Goal: Information Seeking & Learning: Learn about a topic

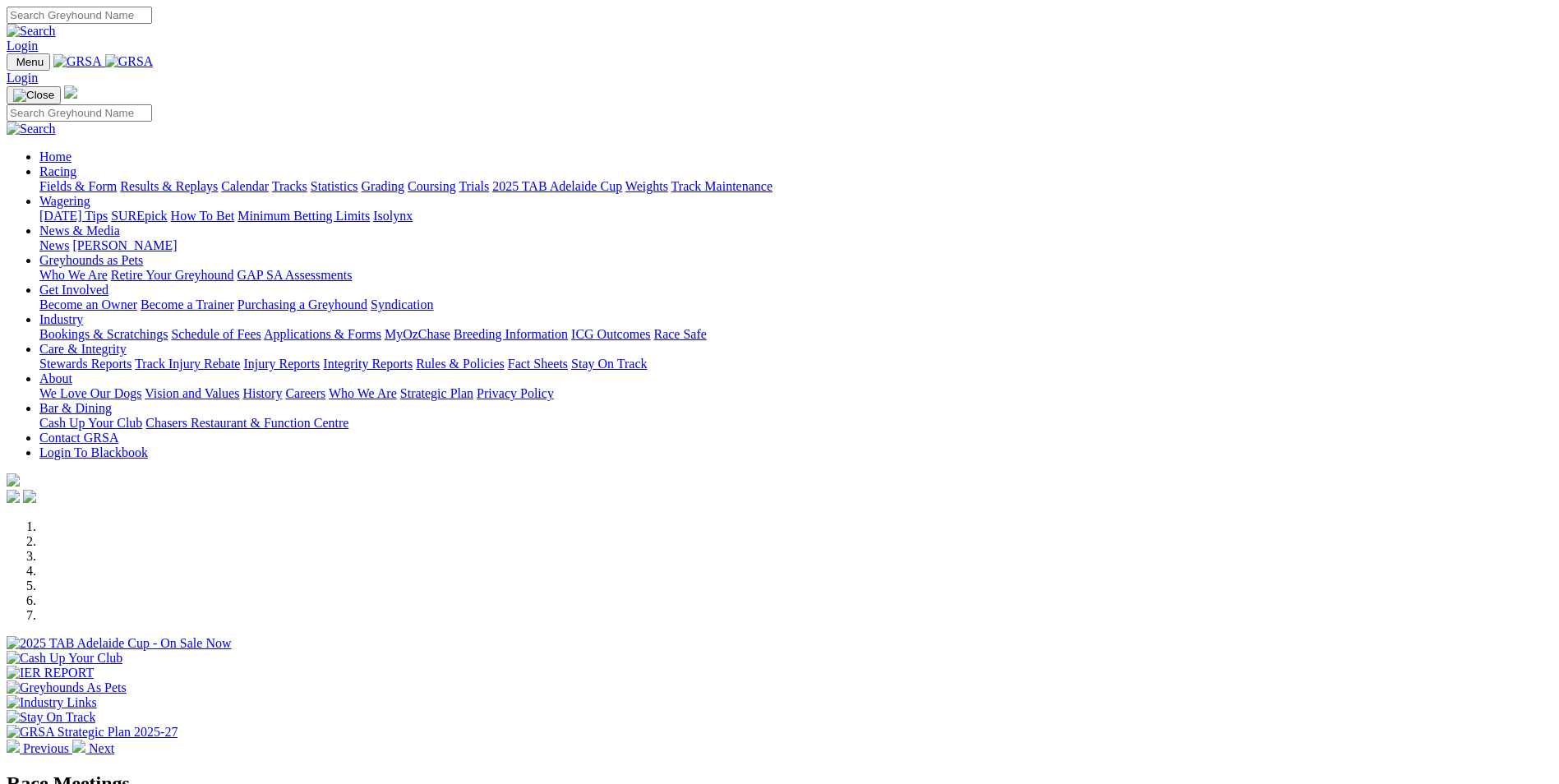
scroll to position [411, 0]
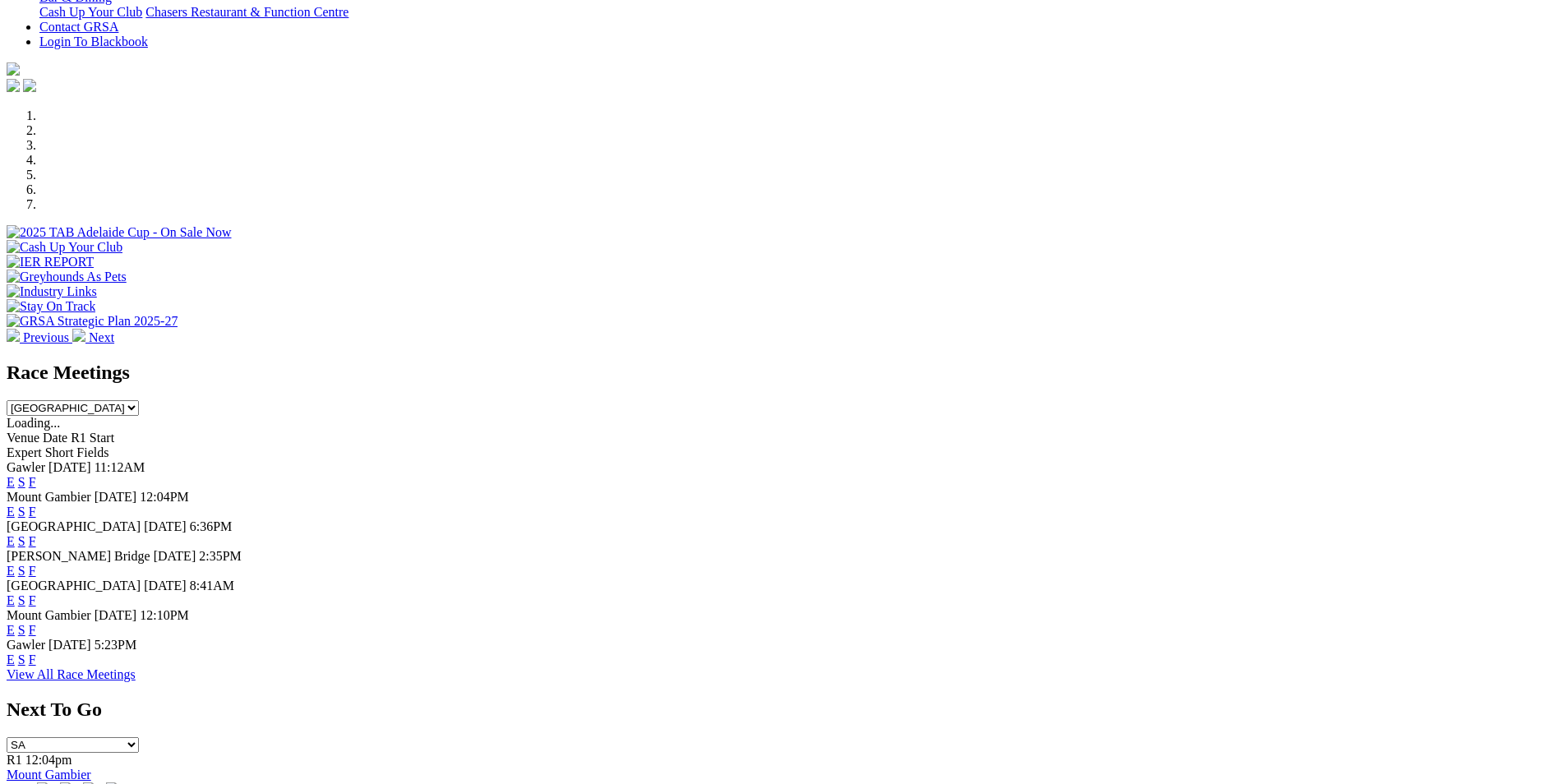
click at [15, 630] on link "E" at bounding box center [10, 630] width 8 height 14
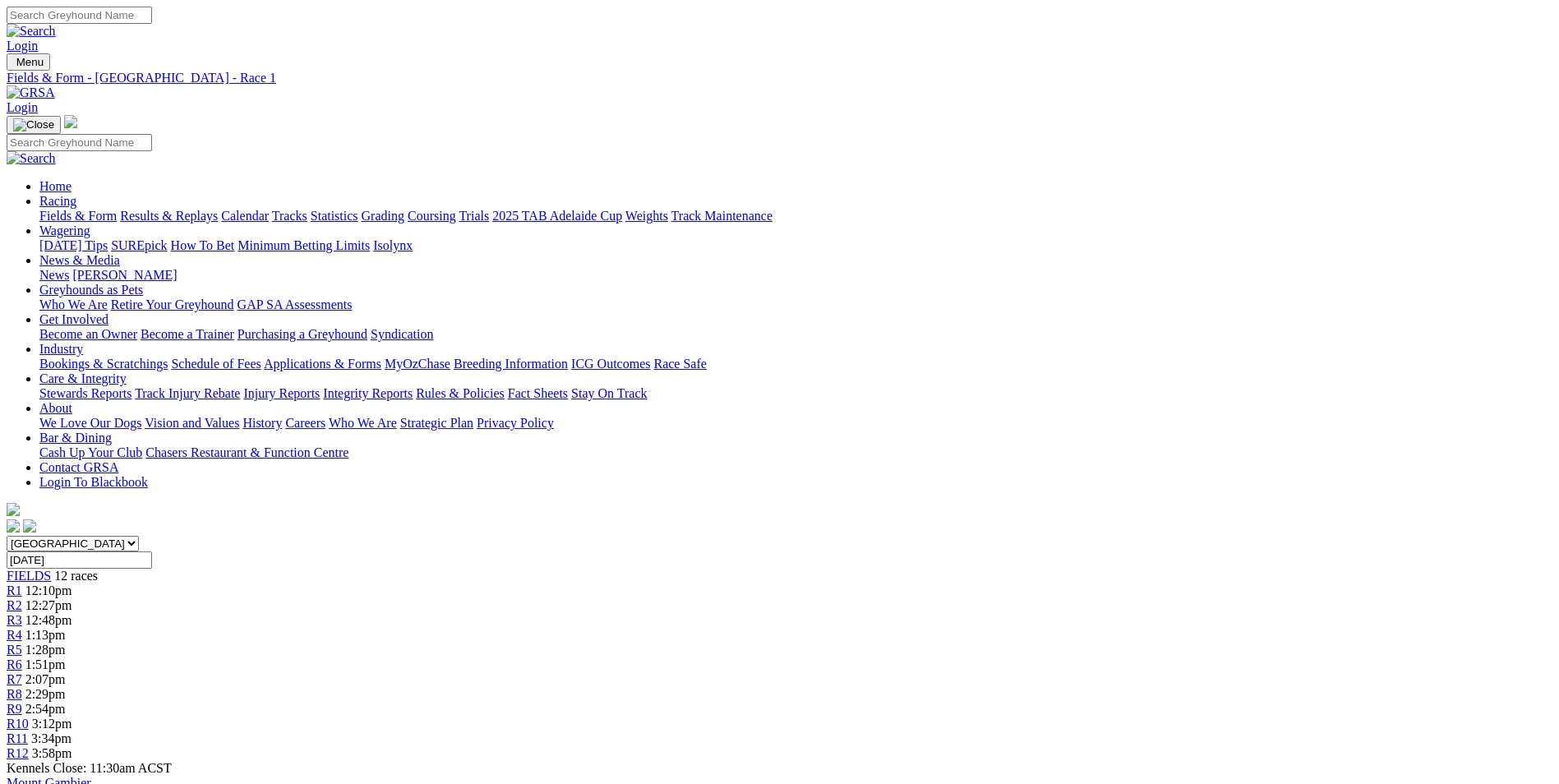
click at [23, 613] on span "R3" at bounding box center [15, 620] width 16 height 14
click at [23, 584] on link "R1" at bounding box center [15, 591] width 16 height 14
click at [554, 613] on div "R3 12:48pm" at bounding box center [780, 620] width 1546 height 15
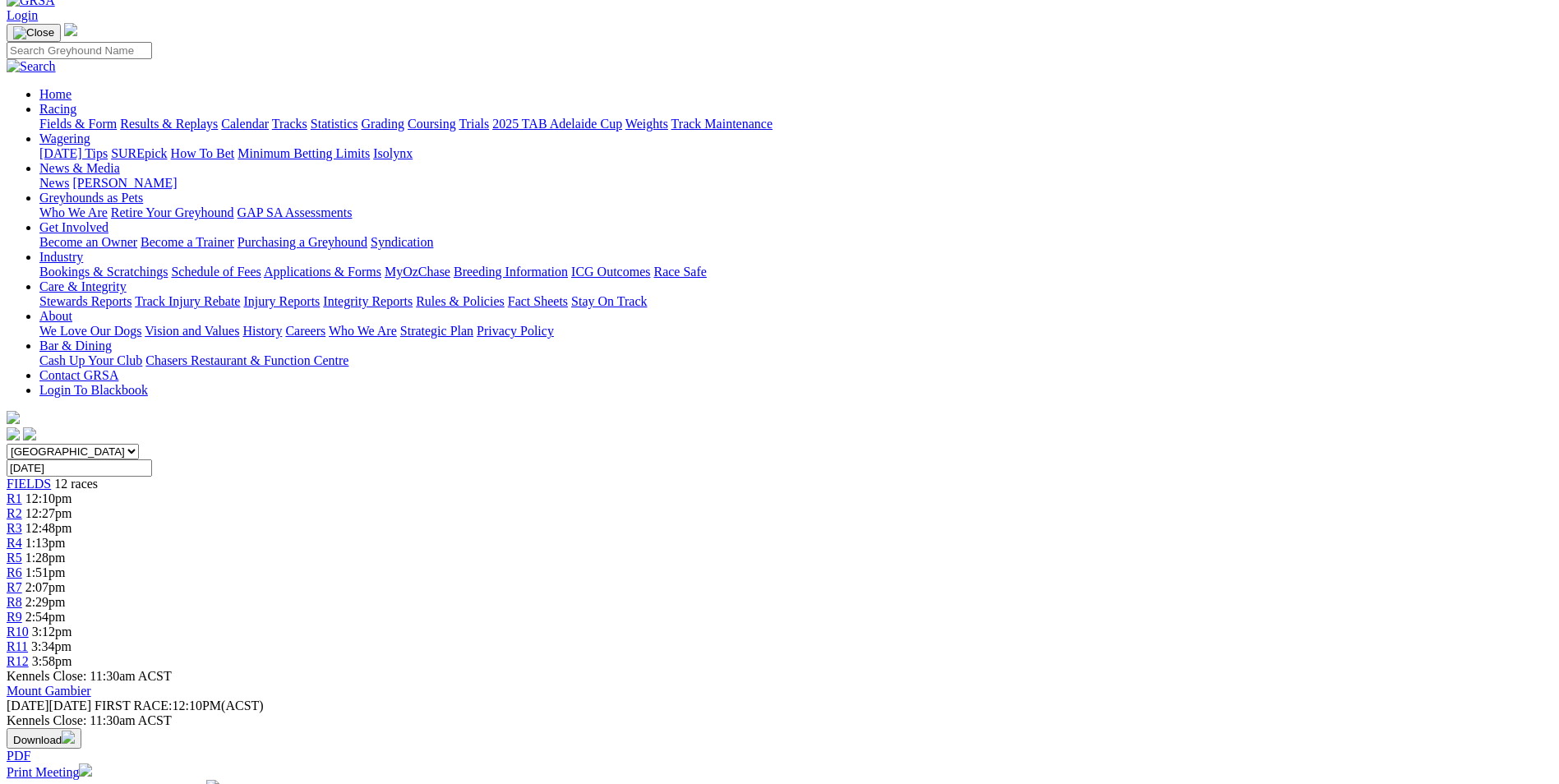
scroll to position [82, 0]
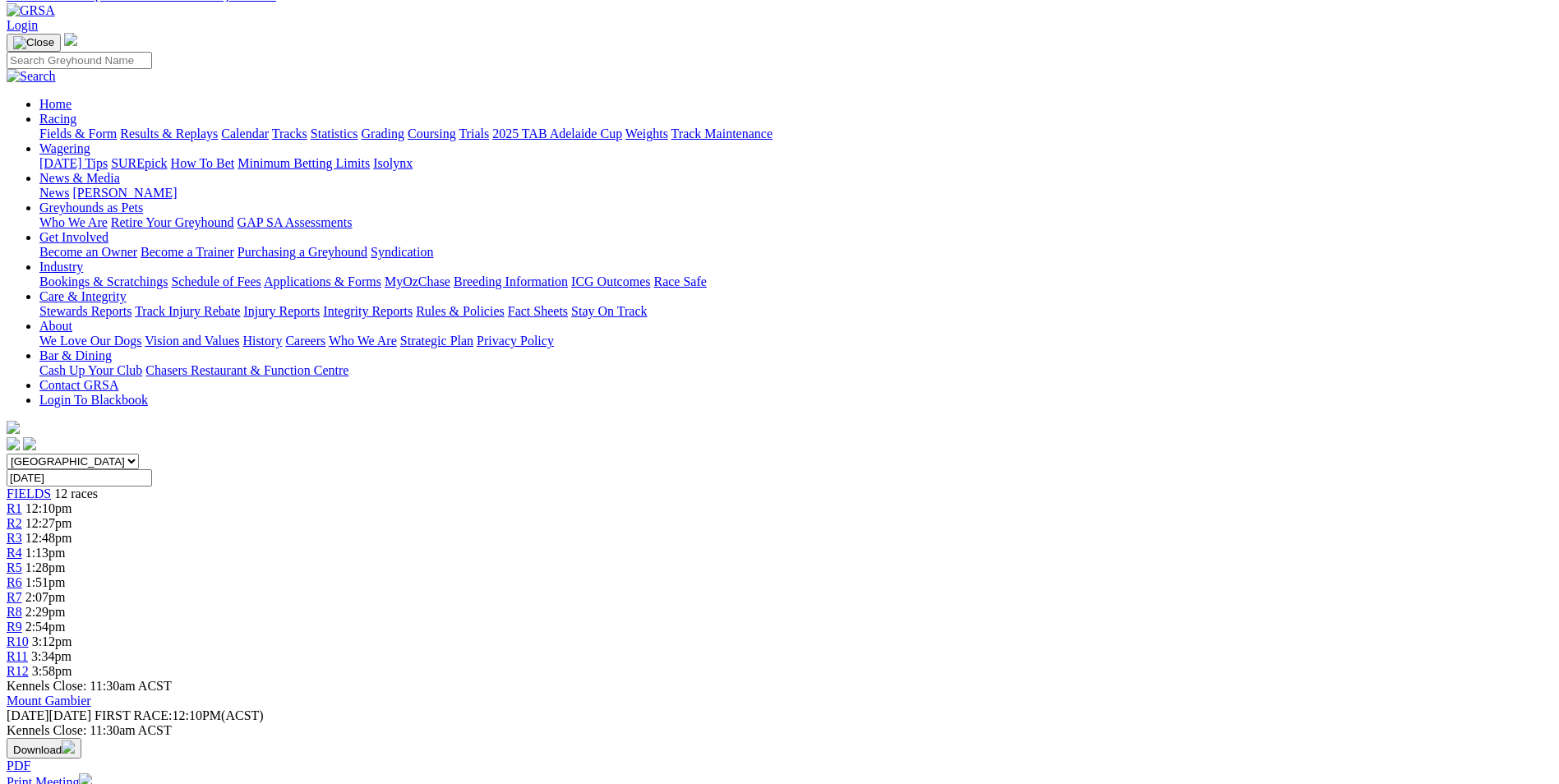
click at [23, 560] on link "R5" at bounding box center [15, 567] width 16 height 14
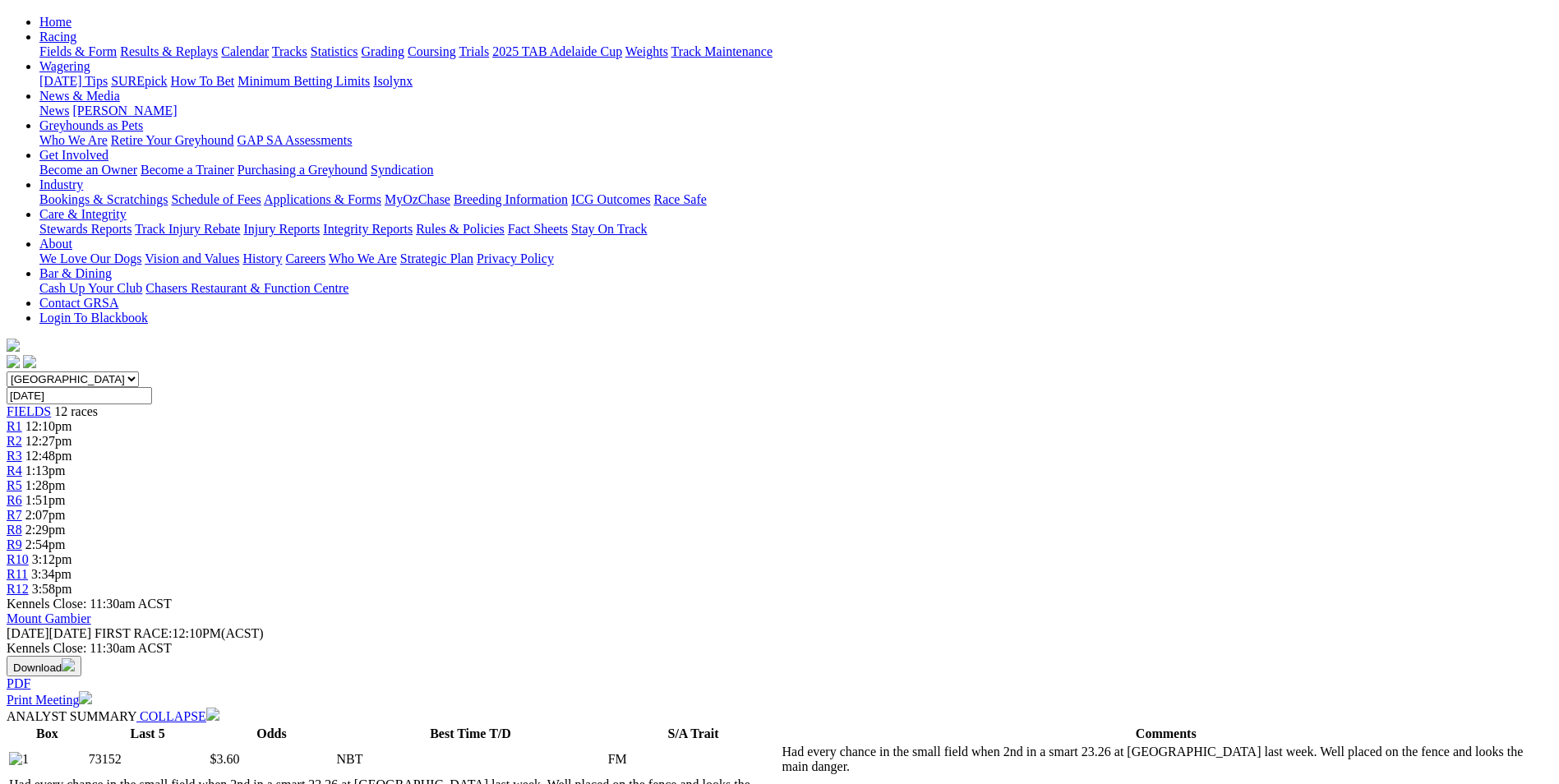
scroll to position [246, 0]
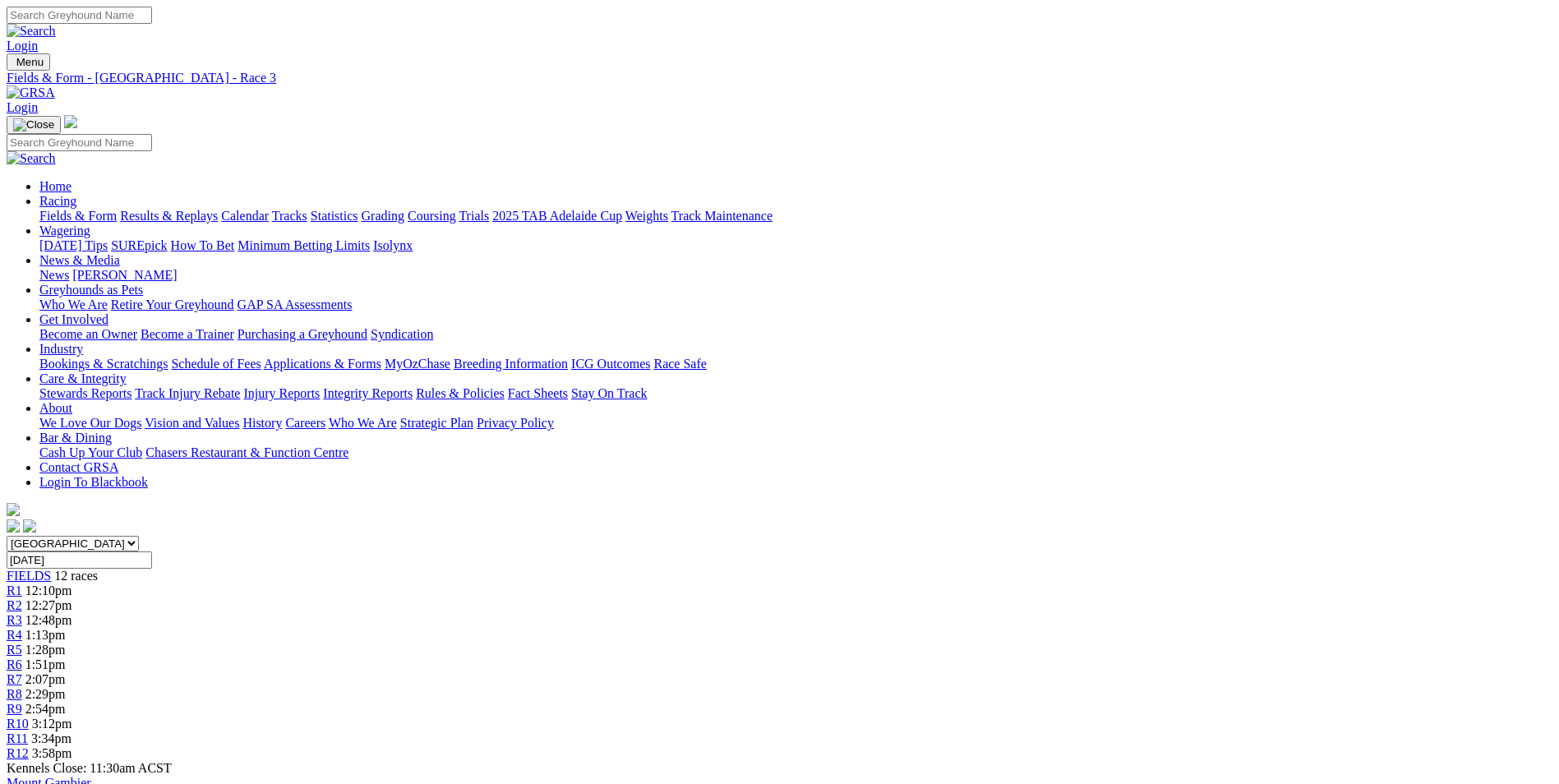
scroll to position [39, 0]
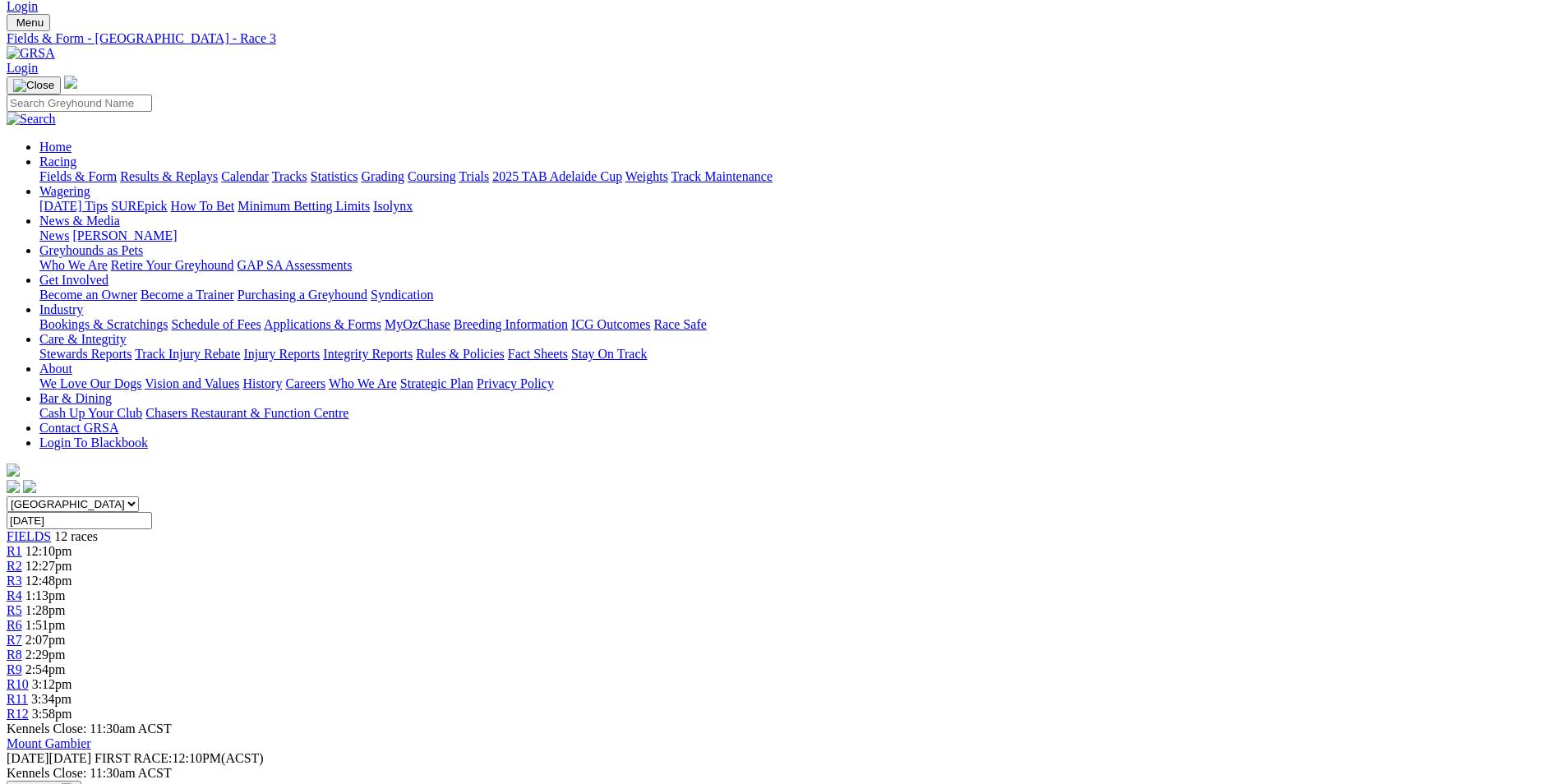
click at [28, 692] on span "R11" at bounding box center [17, 699] width 22 height 14
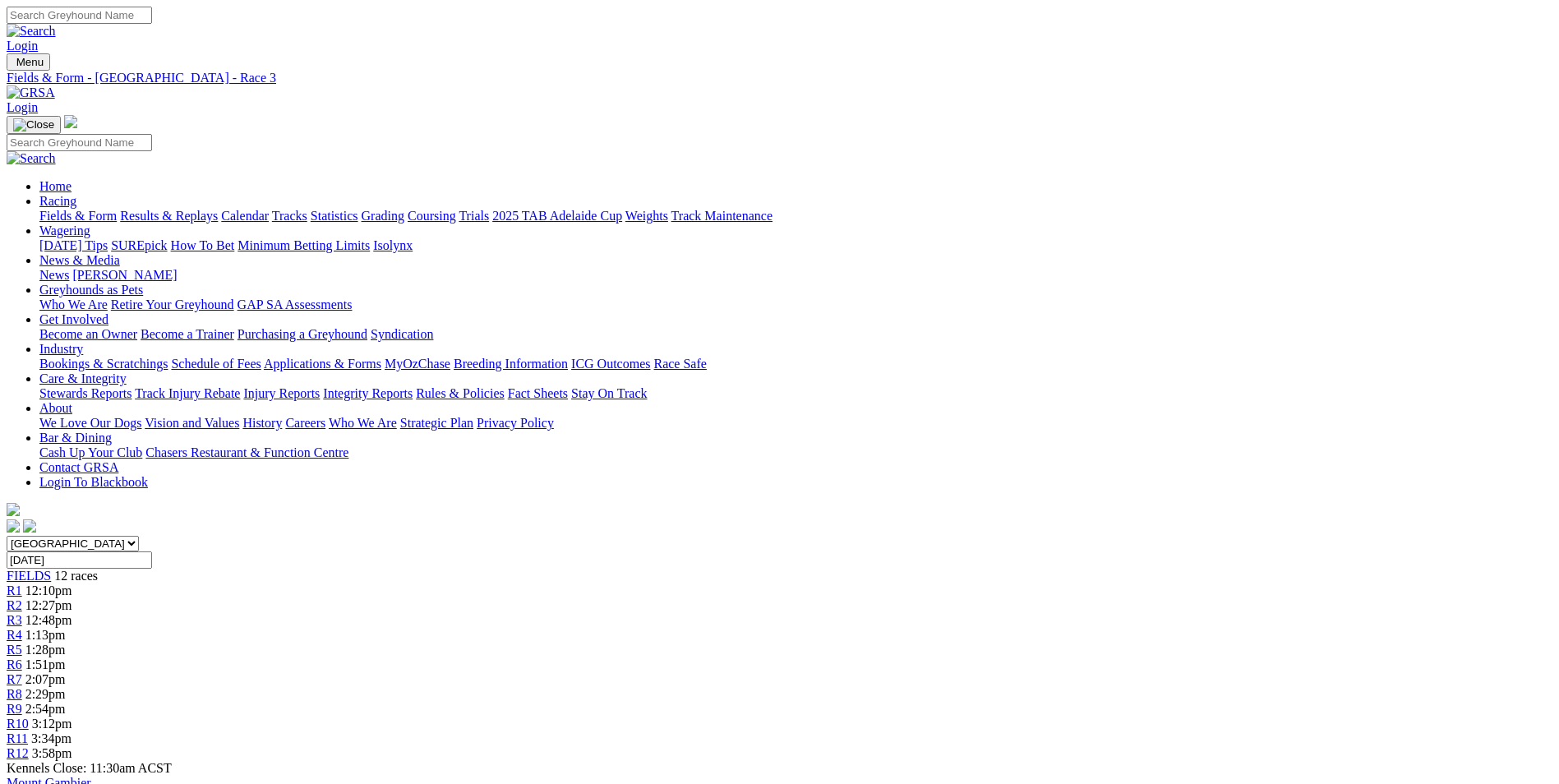
scroll to position [39, 0]
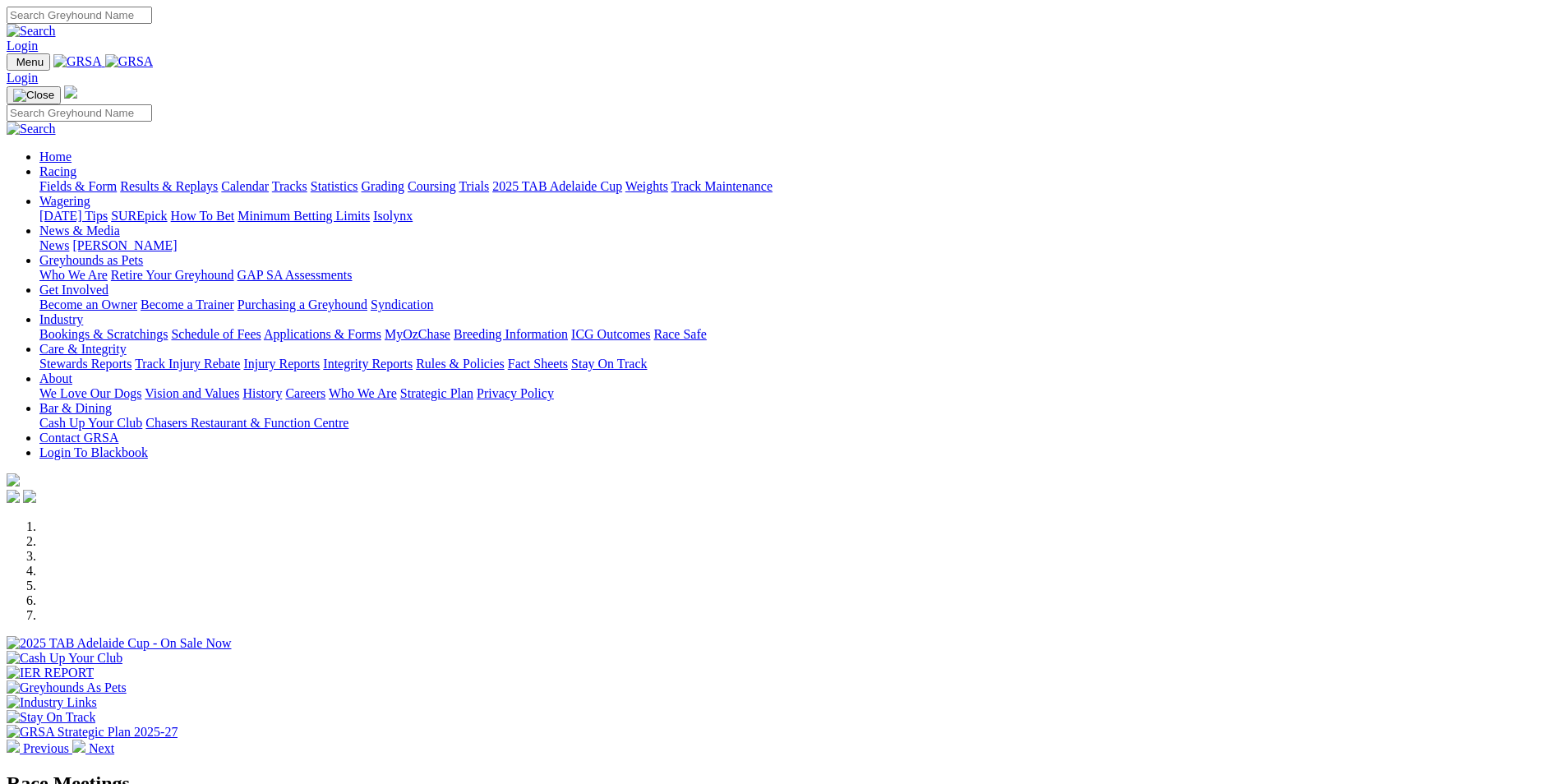
scroll to position [411, 0]
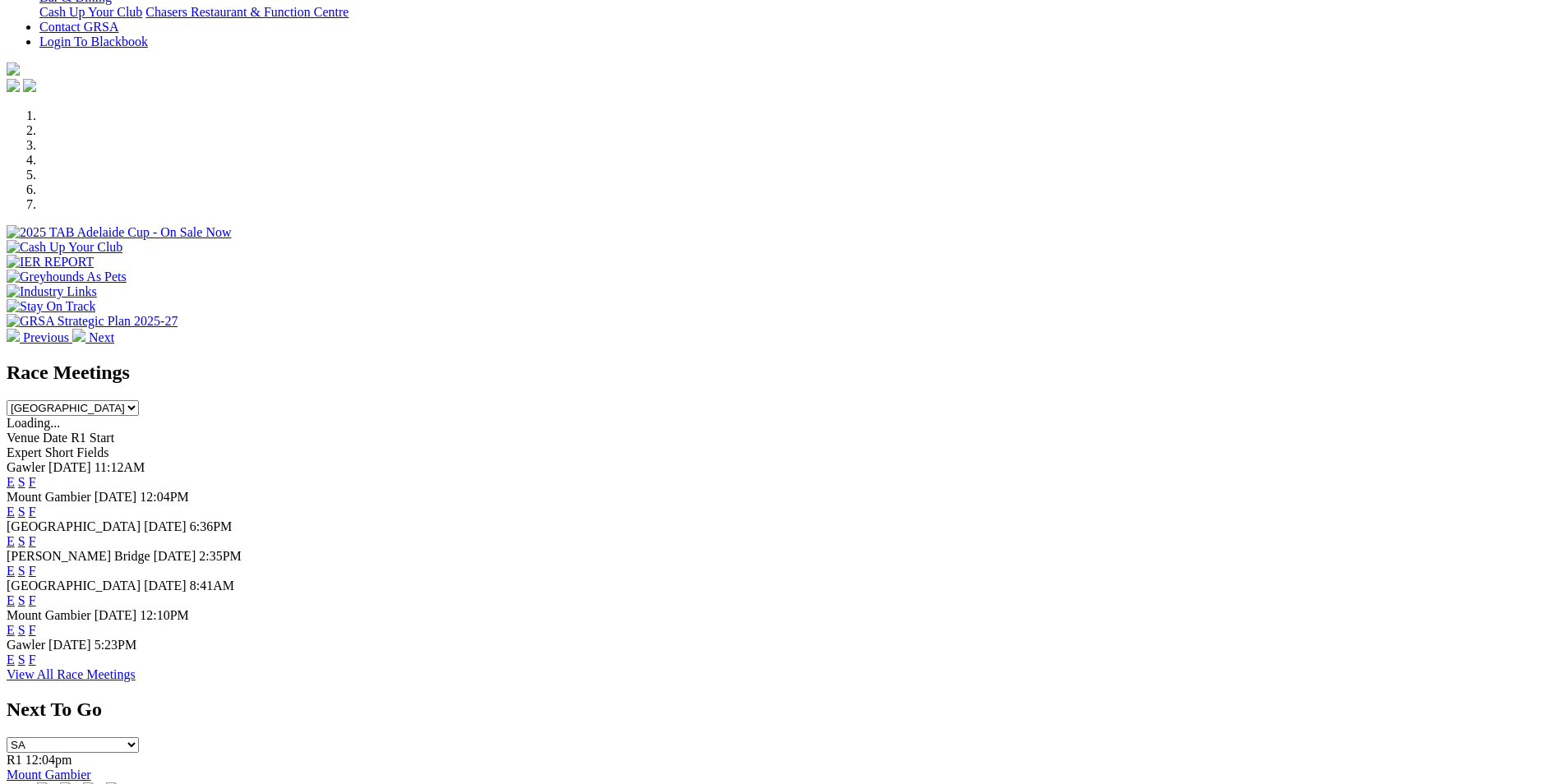
click at [36, 505] on link "F" at bounding box center [32, 512] width 8 height 14
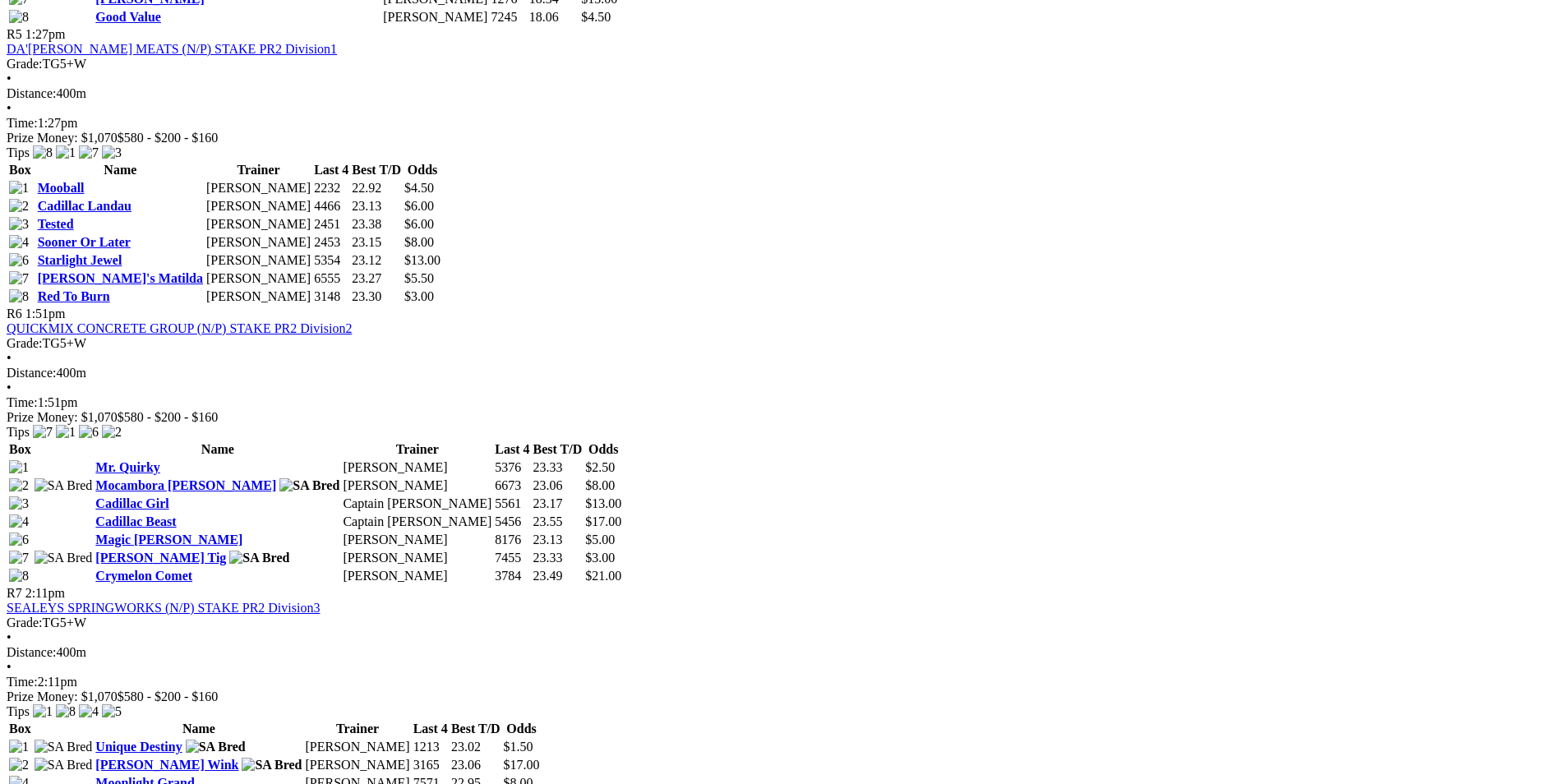
scroll to position [1971, 0]
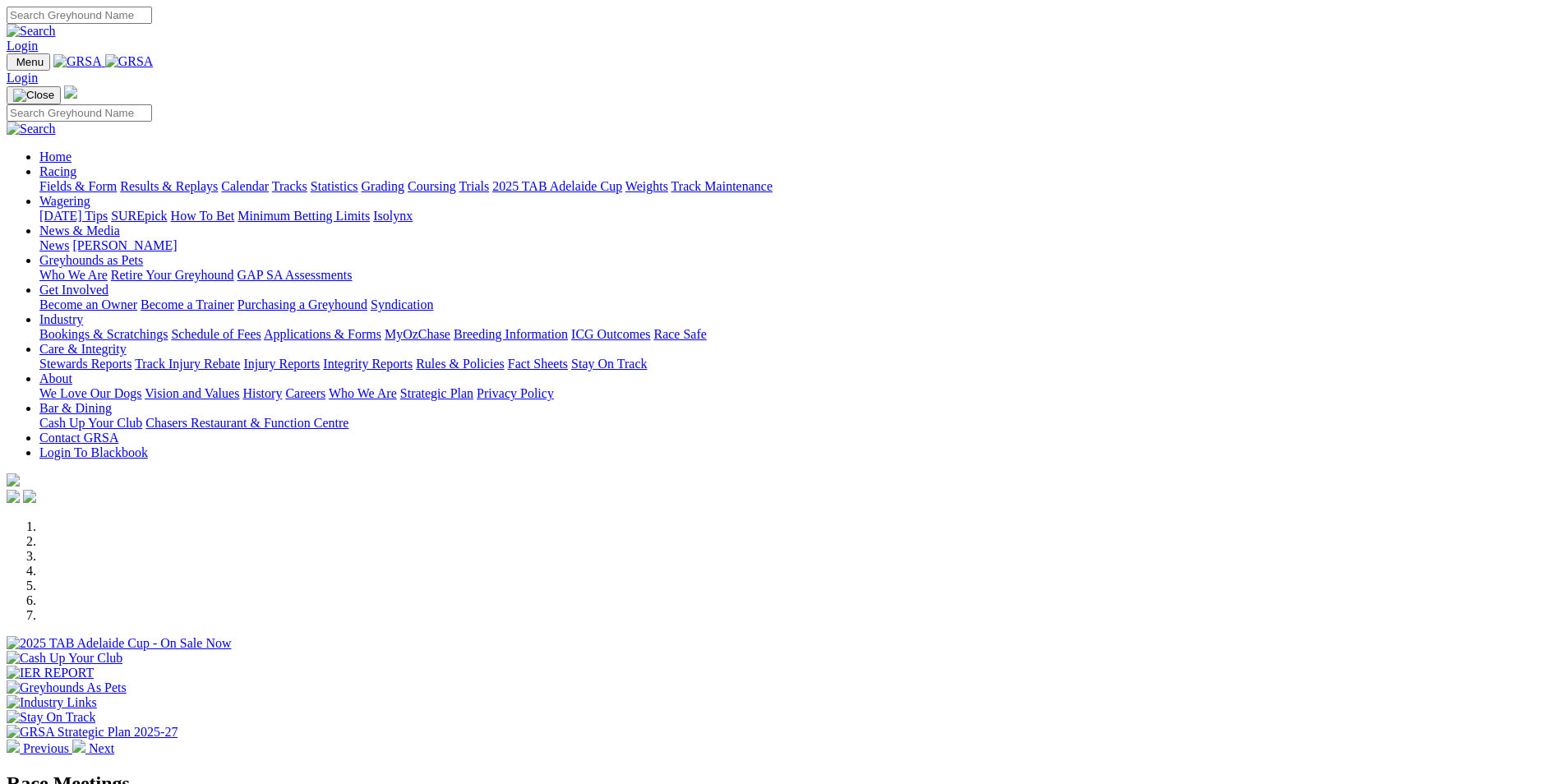
scroll to position [411, 0]
